Goal: Task Accomplishment & Management: Manage account settings

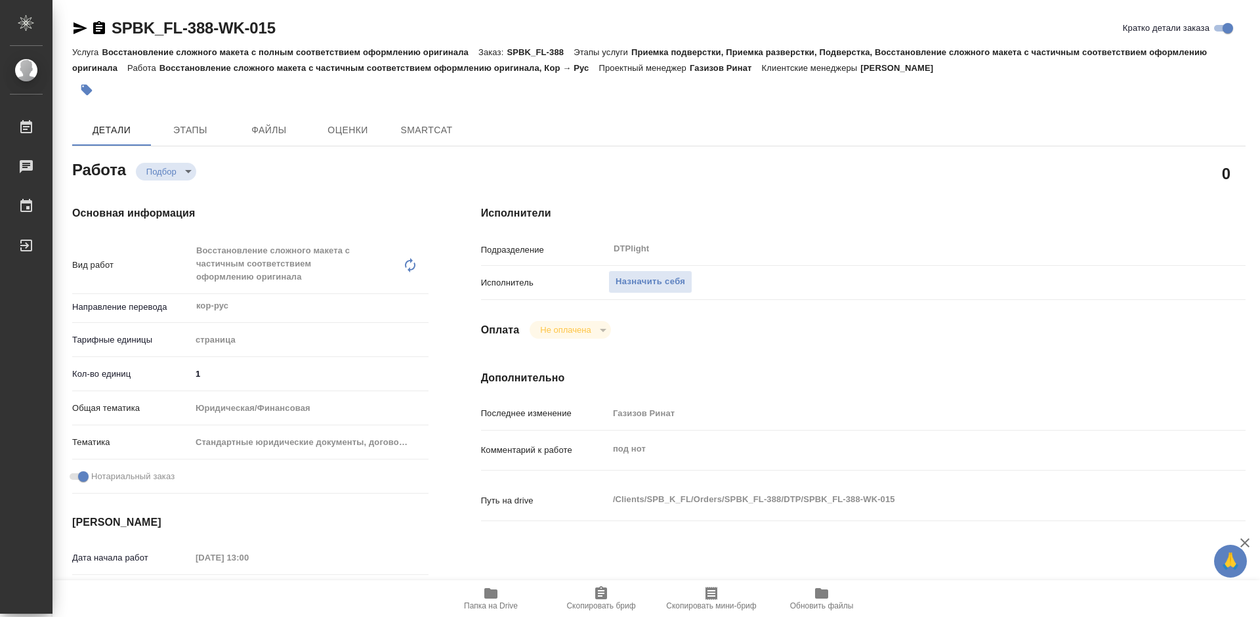
type textarea "x"
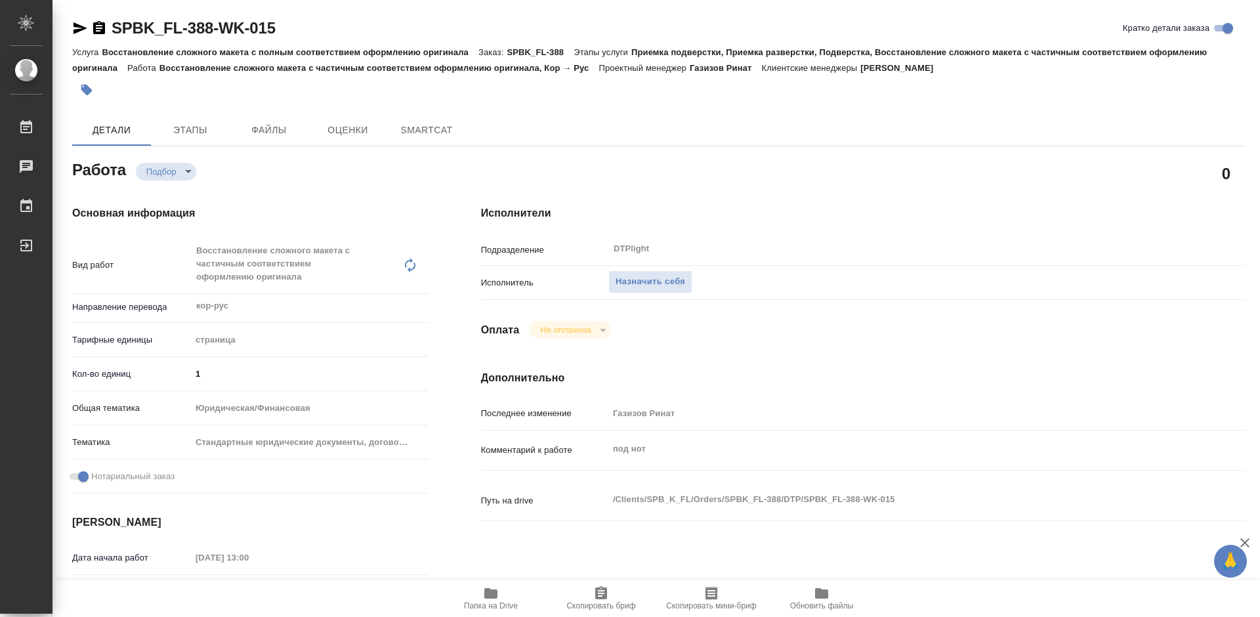
type textarea "x"
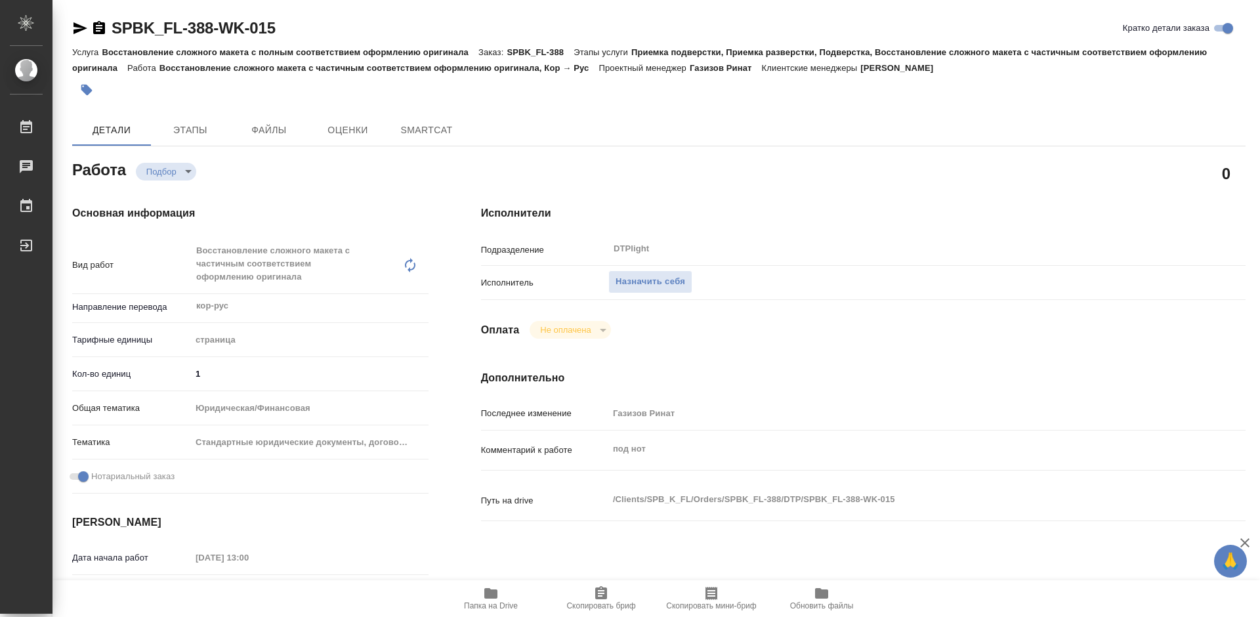
type textarea "x"
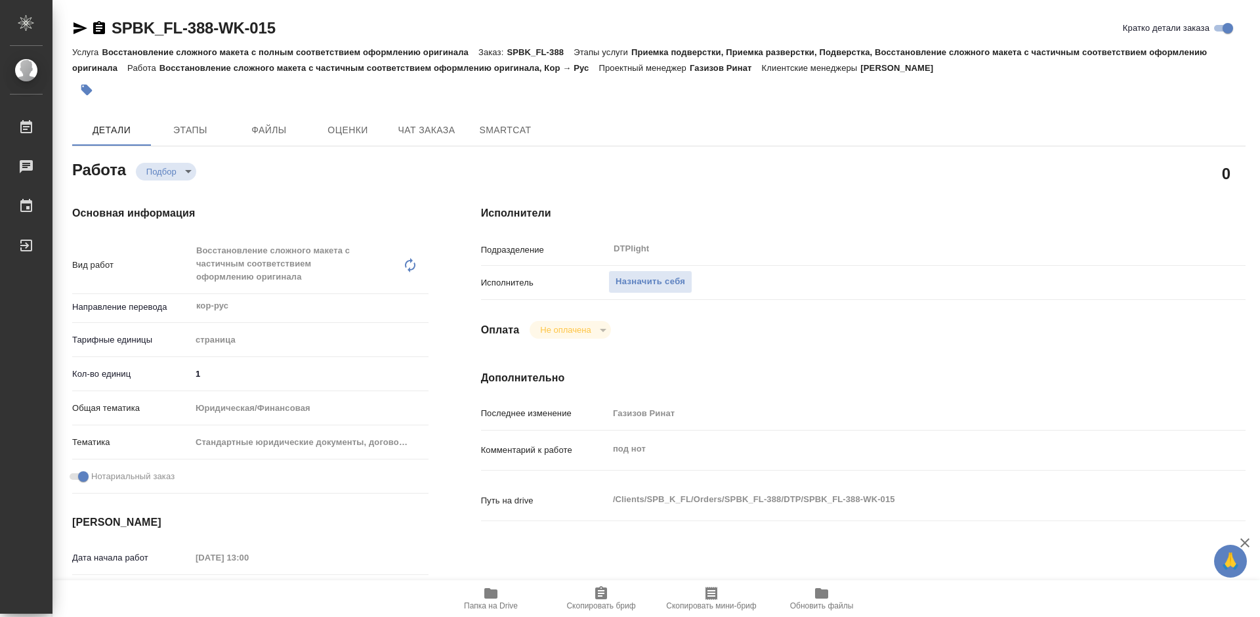
type textarea "x"
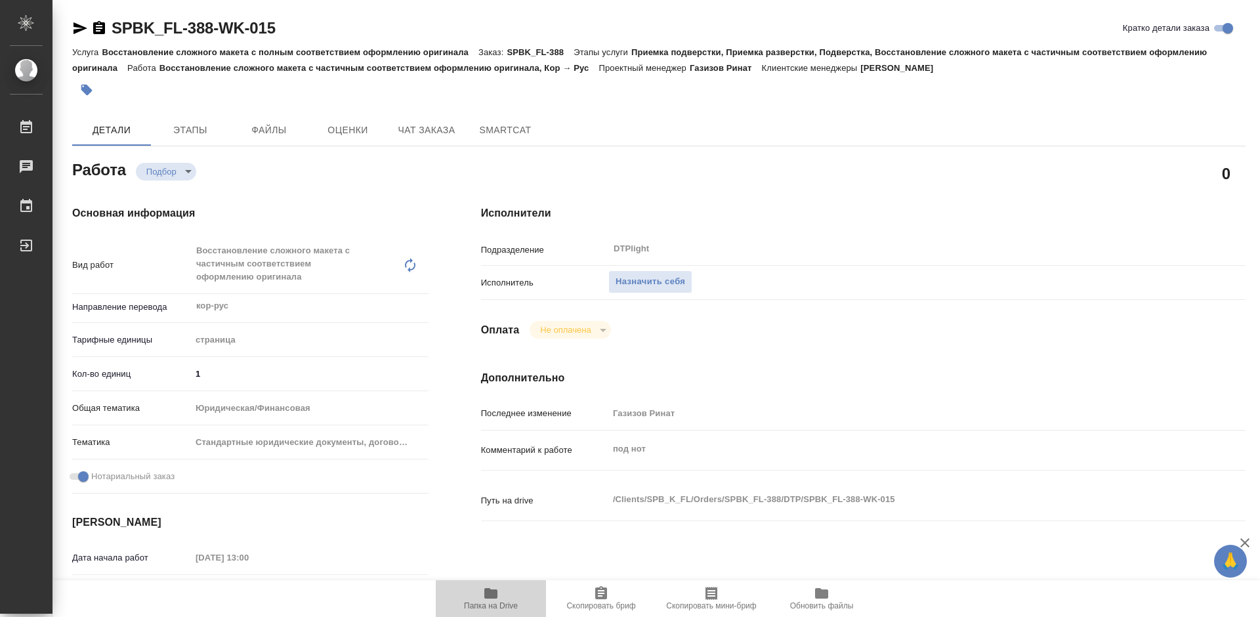
click at [484, 605] on span "Папка на Drive" at bounding box center [491, 605] width 54 height 9
type textarea "x"
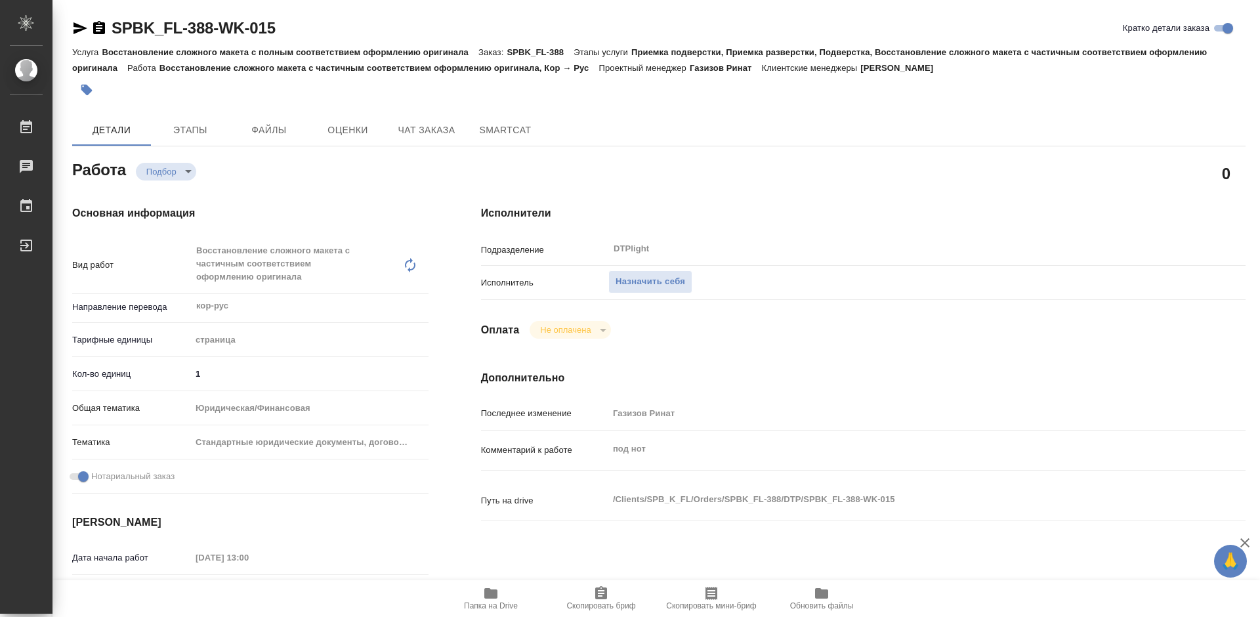
type textarea "x"
click at [668, 284] on span "Назначить себя" at bounding box center [651, 281] width 70 height 15
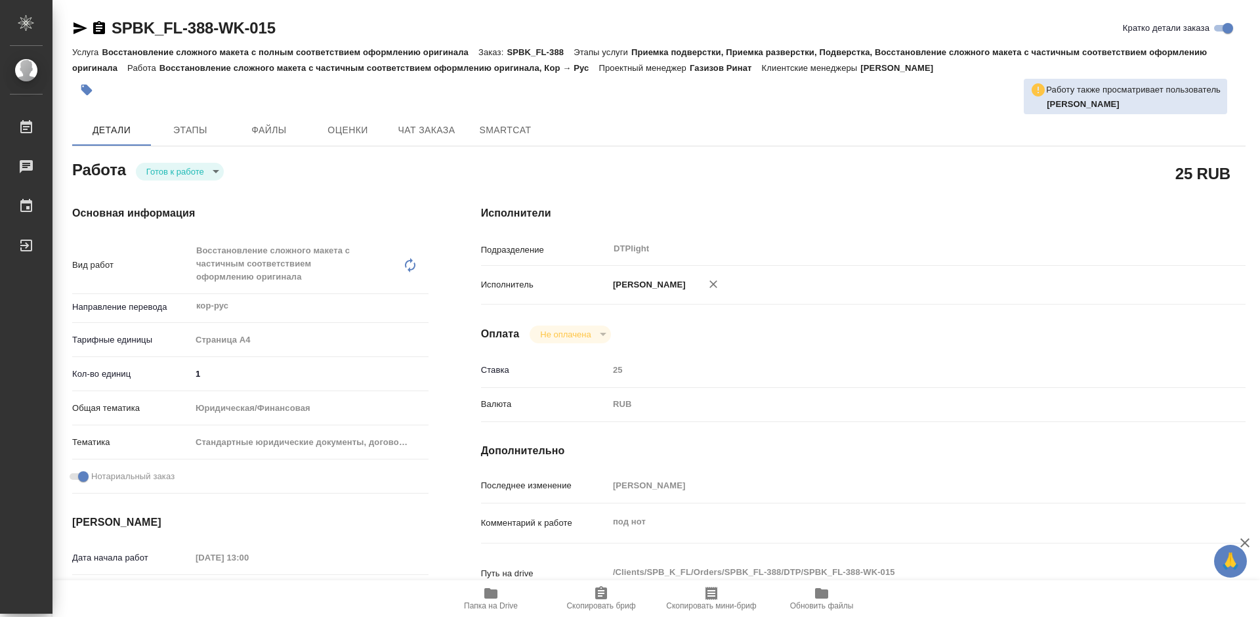
type textarea "x"
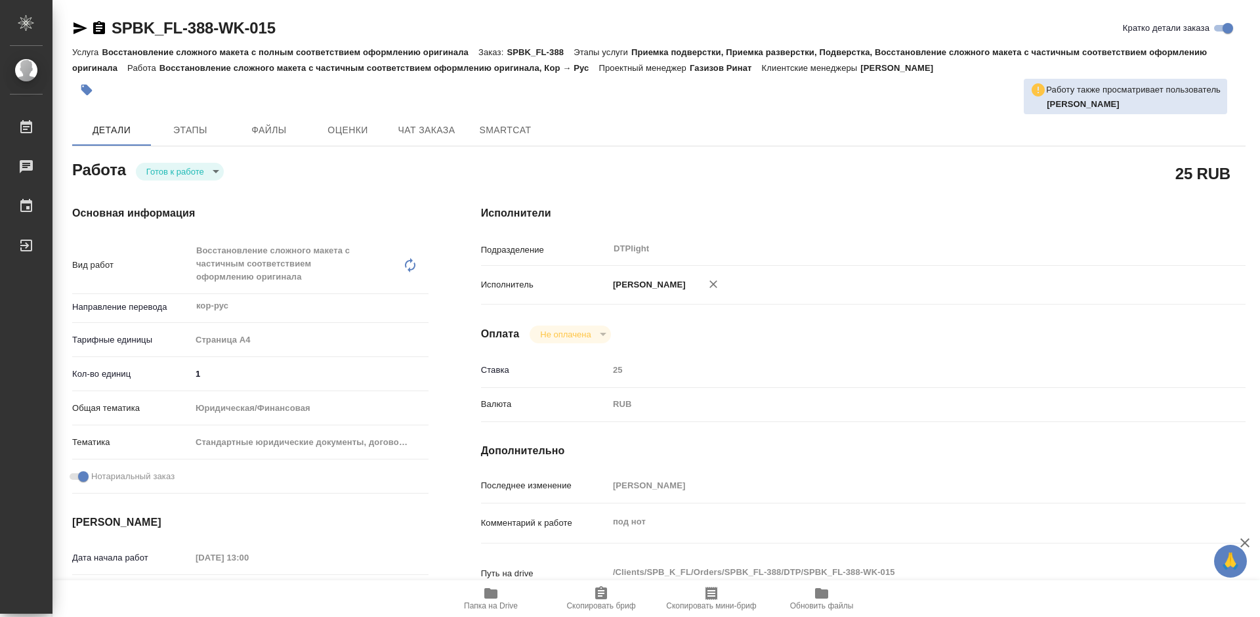
type textarea "x"
